Goal: Transaction & Acquisition: Download file/media

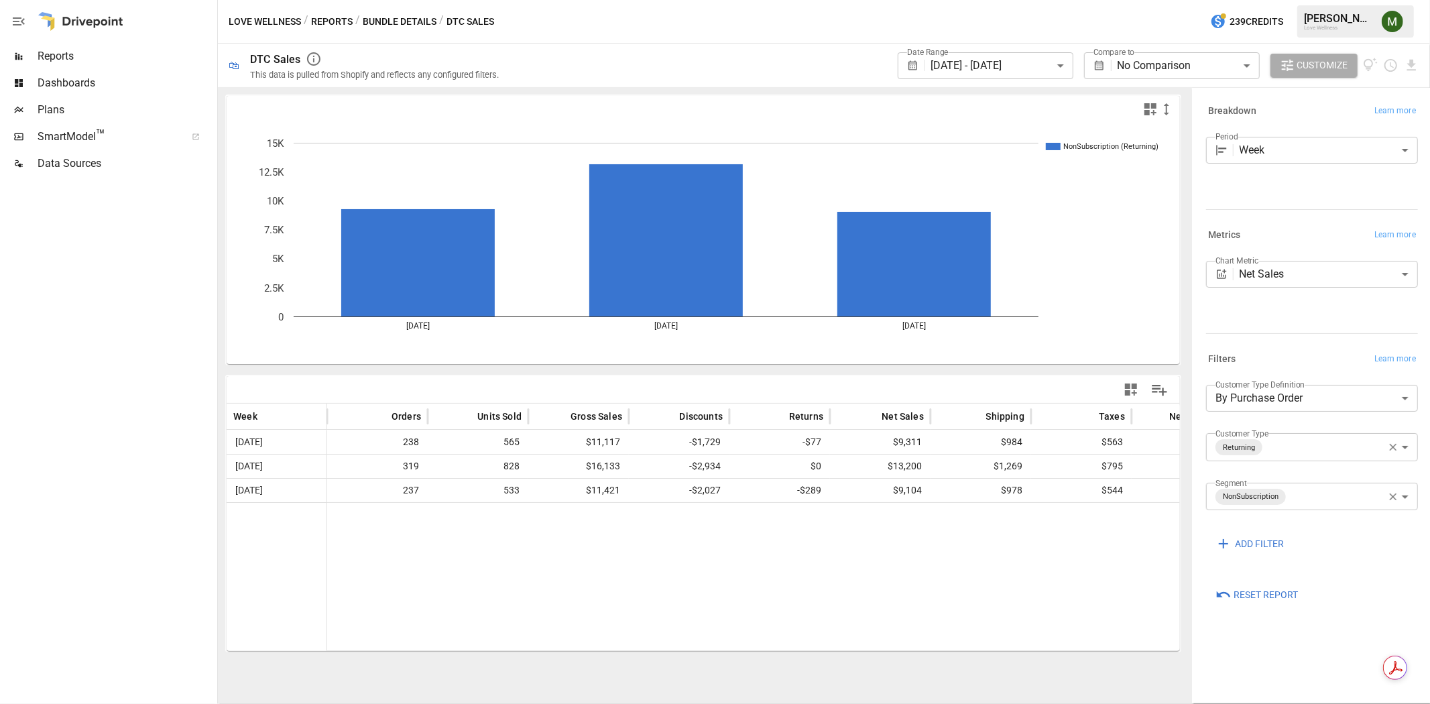
click at [1070, 0] on body "**********" at bounding box center [715, 0] width 1430 height 0
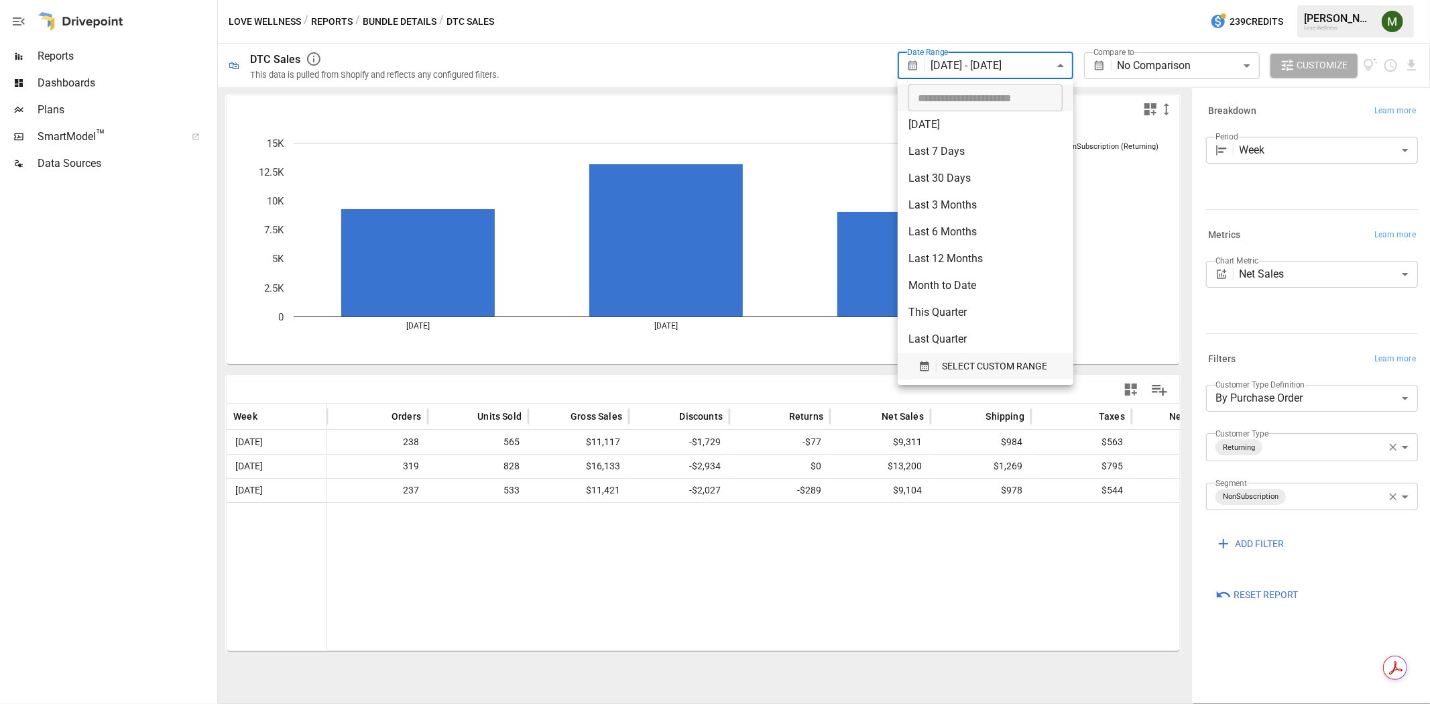
click at [927, 365] on icon "button" at bounding box center [925, 366] width 12 height 12
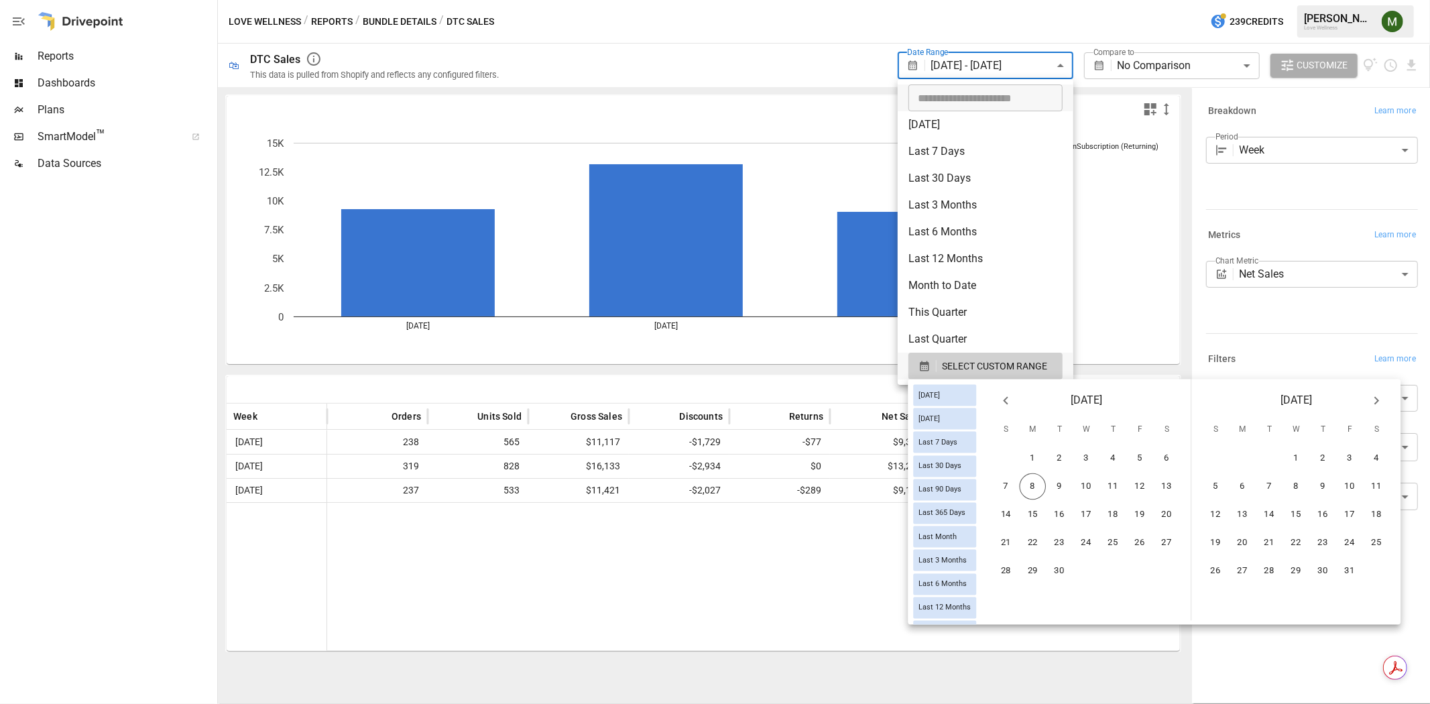
click at [1014, 402] on icon "Previous month" at bounding box center [1006, 401] width 16 height 16
click at [1020, 567] on button "24" at bounding box center [1006, 571] width 27 height 27
click at [1388, 477] on button "13" at bounding box center [1377, 486] width 27 height 27
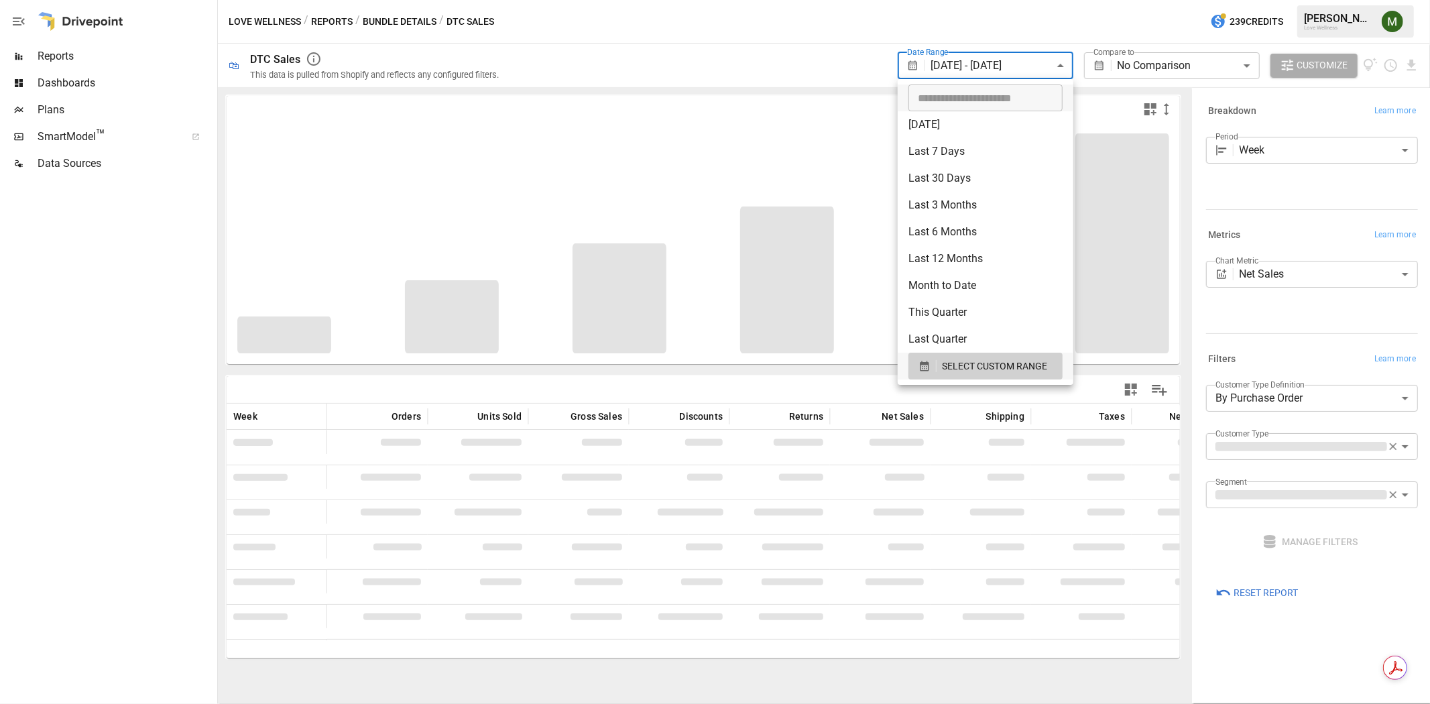
click at [926, 61] on div at bounding box center [715, 352] width 1430 height 704
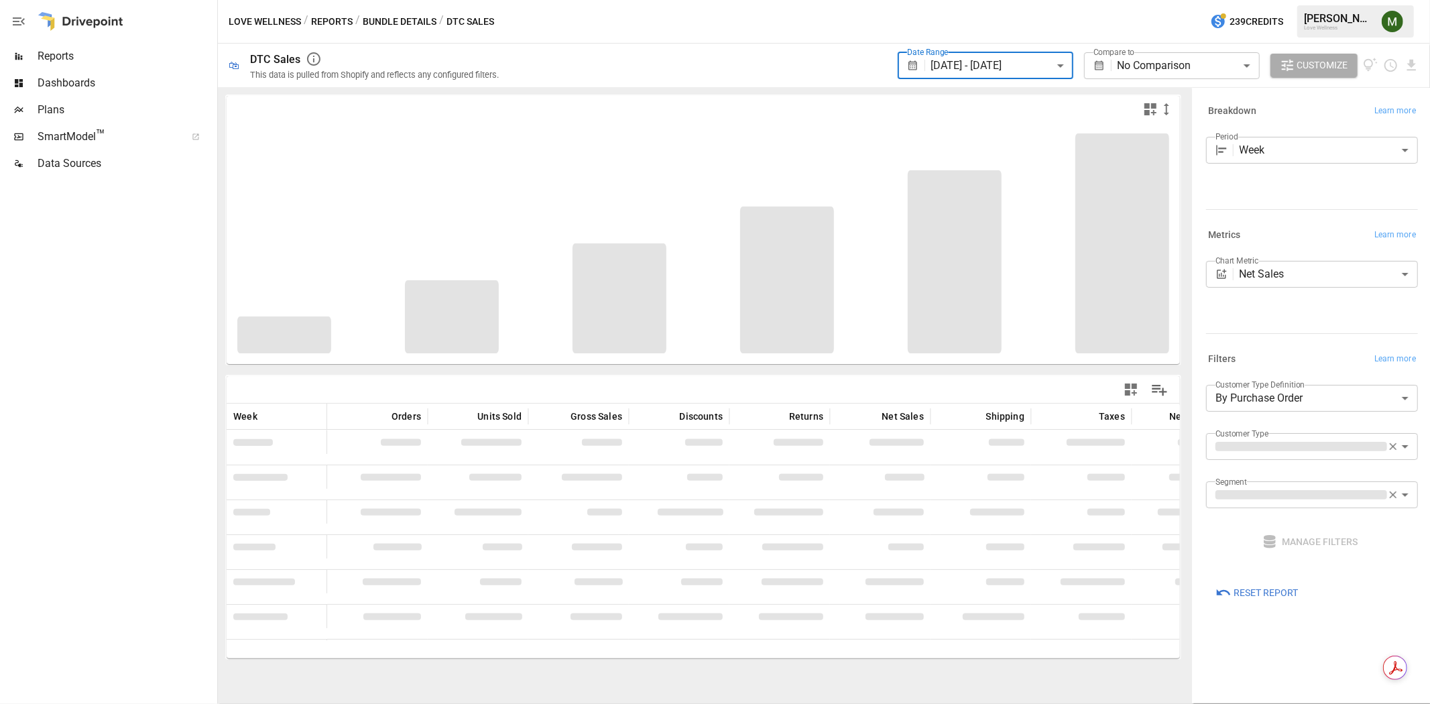
click at [910, 60] on icon at bounding box center [913, 66] width 12 height 12
click at [935, 0] on body "**********" at bounding box center [715, 0] width 1430 height 0
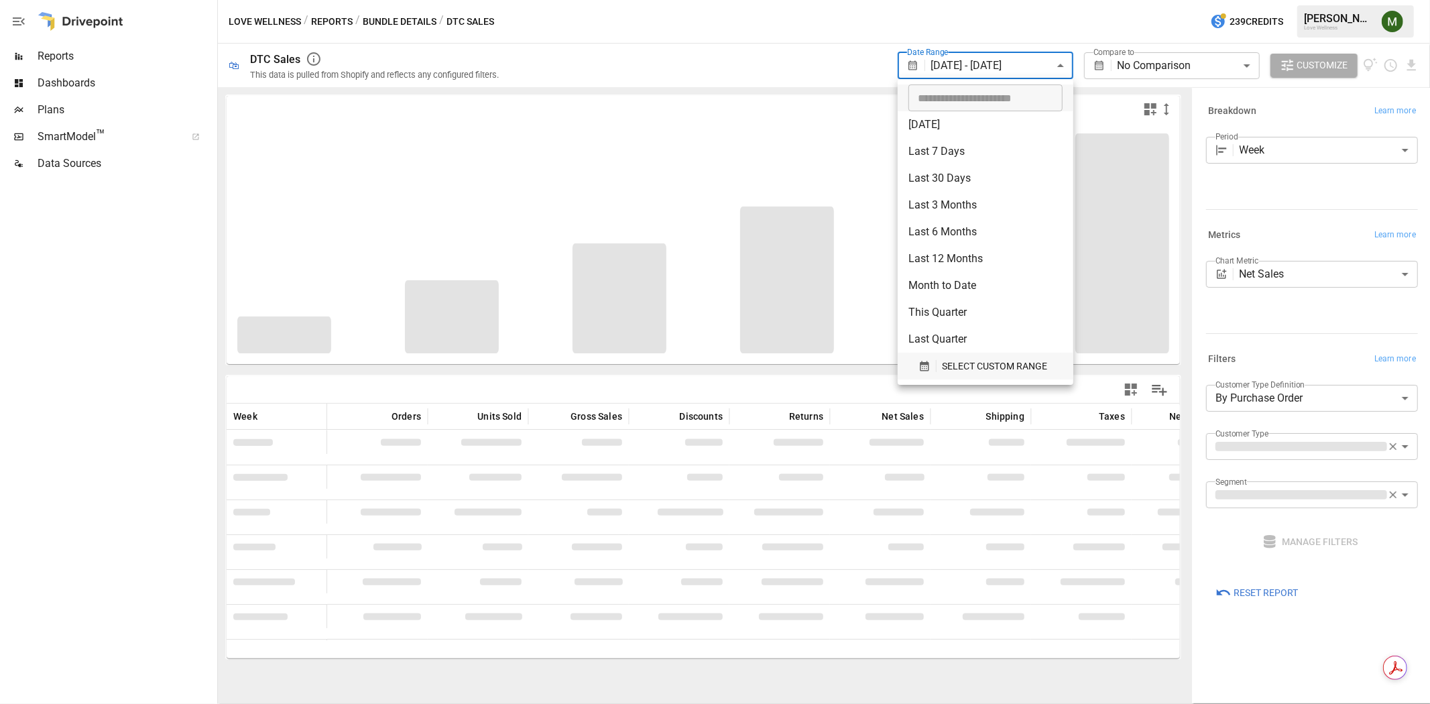
click at [919, 372] on div "SELECT CUSTOM RANGE" at bounding box center [986, 366] width 134 height 17
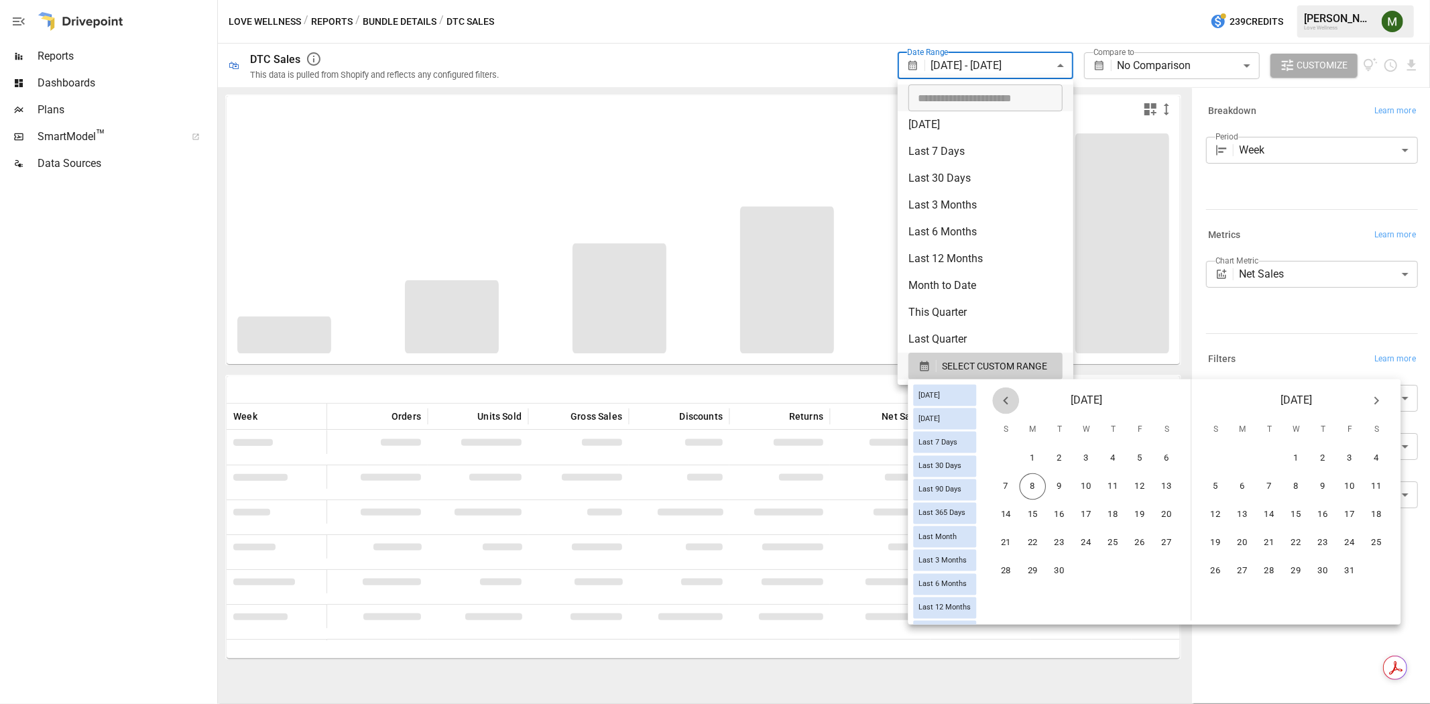
click at [1008, 399] on icon "Previous month" at bounding box center [1005, 401] width 5 height 8
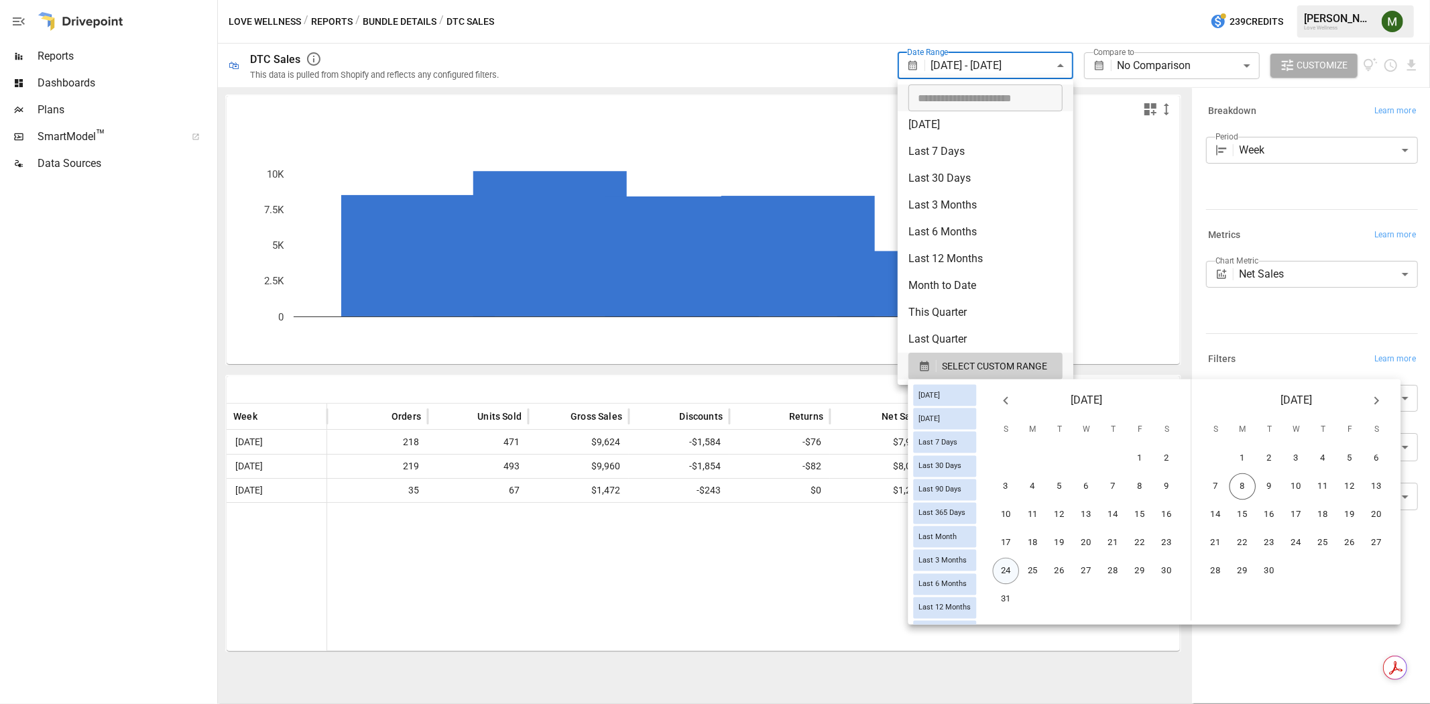
click at [1020, 571] on button "24" at bounding box center [1006, 571] width 27 height 27
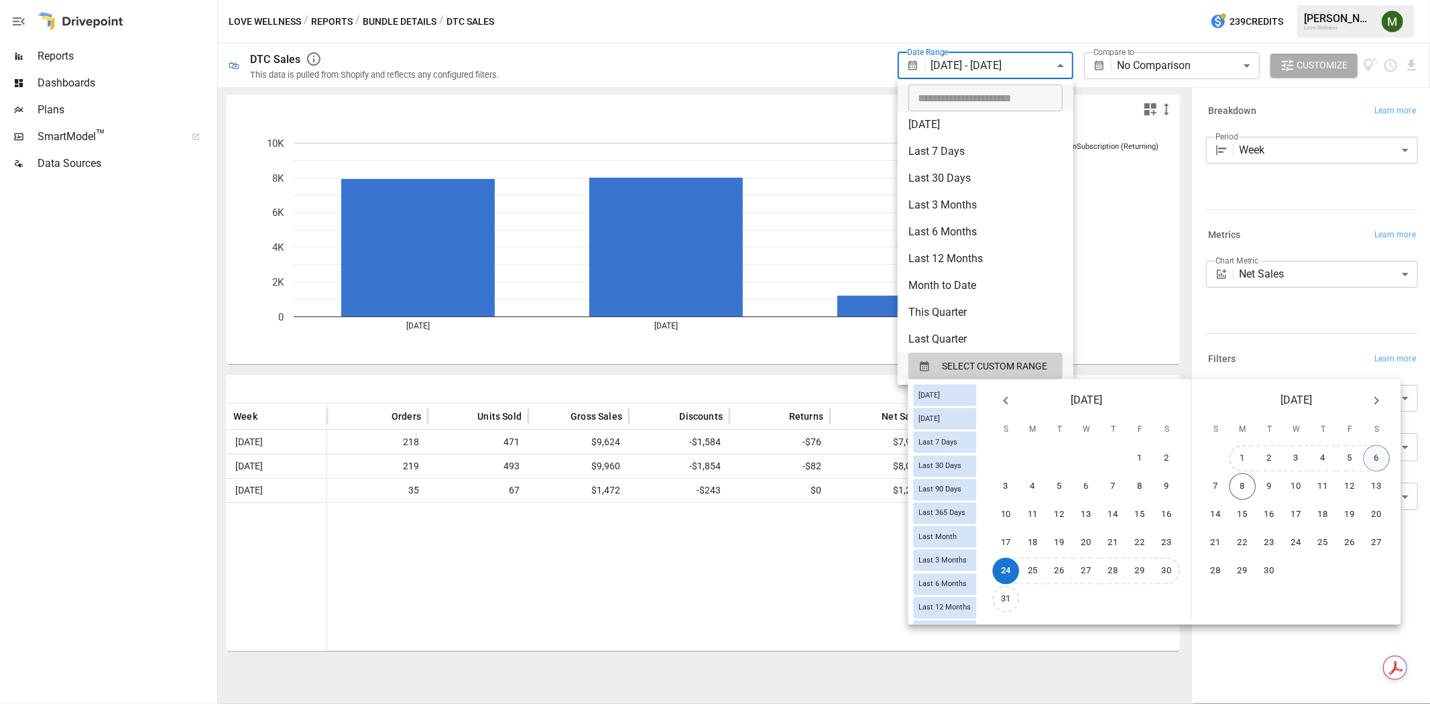
click at [1383, 461] on button "6" at bounding box center [1377, 458] width 27 height 27
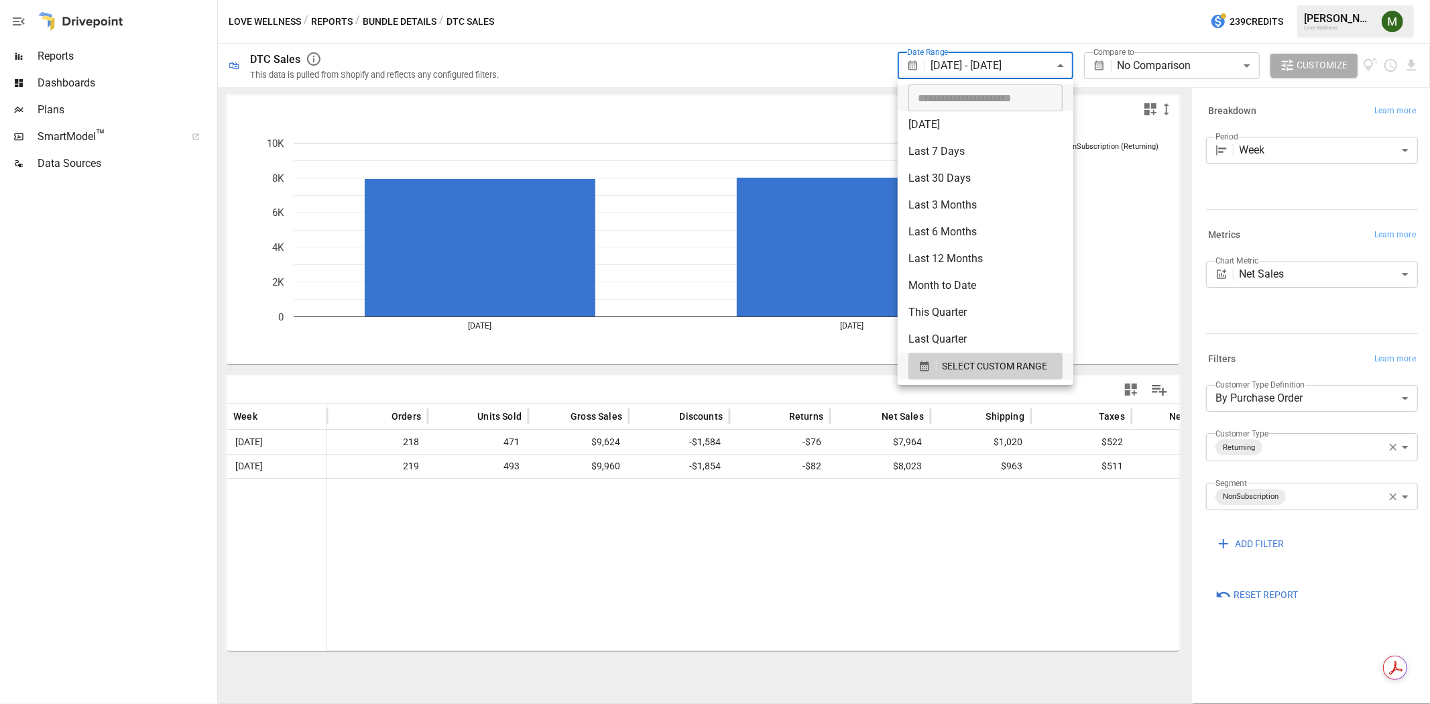
click at [984, 546] on div at bounding box center [715, 352] width 1430 height 704
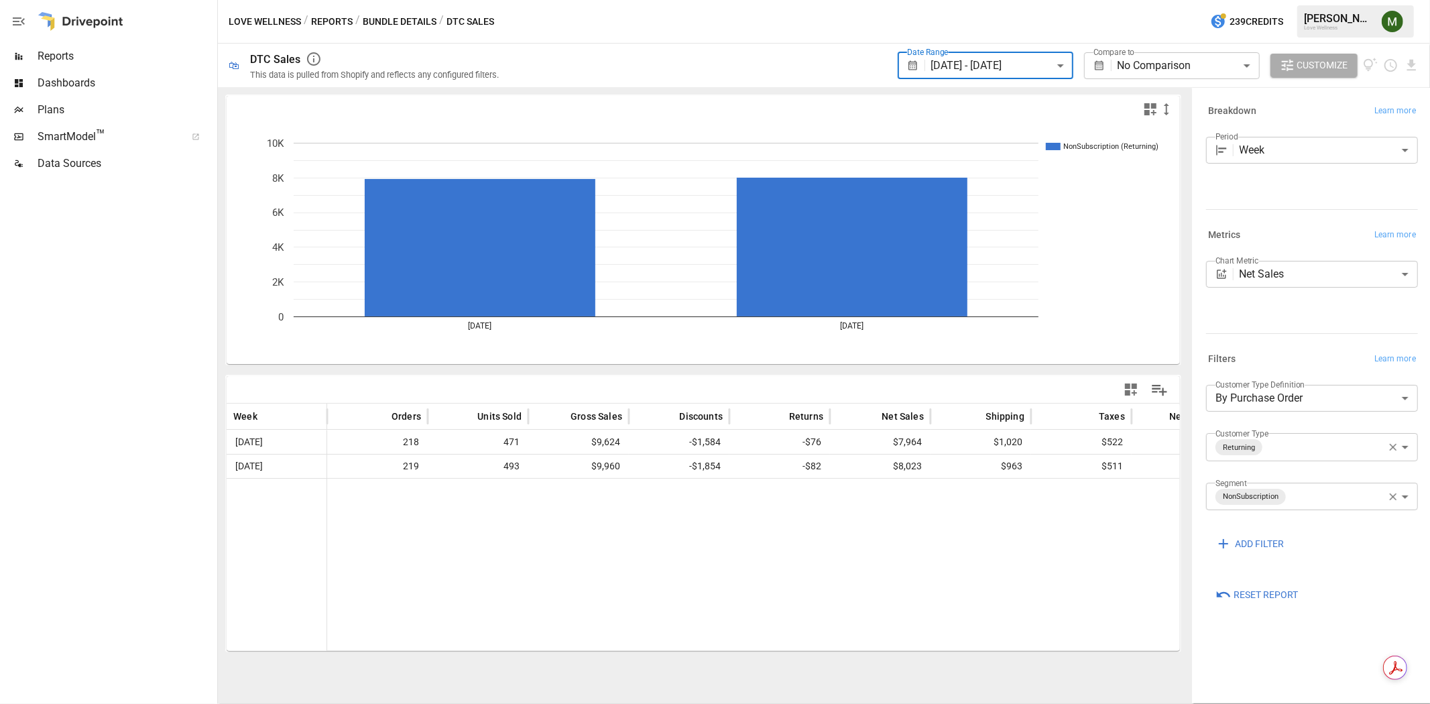
click at [1411, 76] on div "**********" at bounding box center [1159, 66] width 522 height 44
click at [1411, 64] on icon "Download report" at bounding box center [1411, 65] width 9 height 11
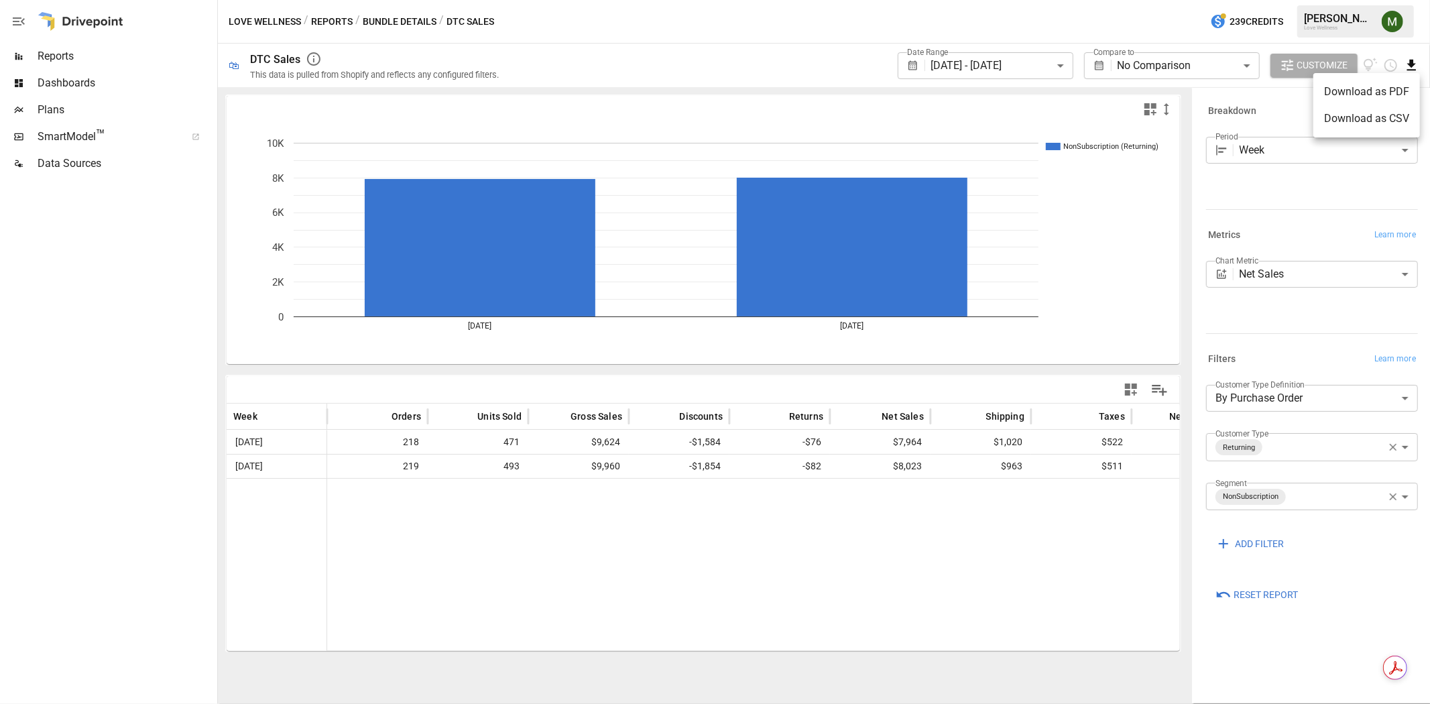
click at [1376, 106] on li "Download as CSV" at bounding box center [1367, 118] width 107 height 27
